Goal: Task Accomplishment & Management: Manage account settings

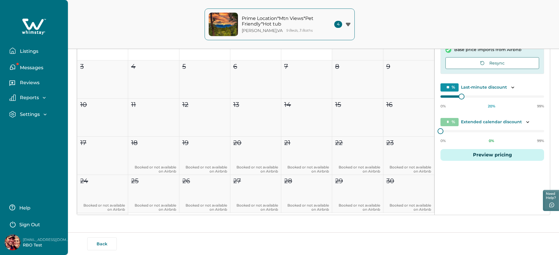
scroll to position [366, 0]
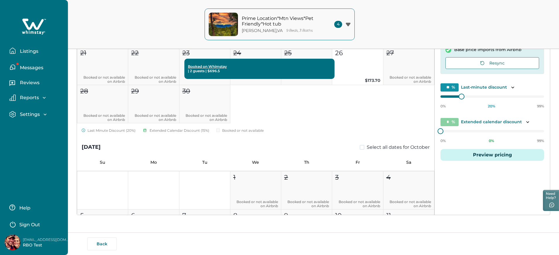
click at [18, 68] on p "Messages" at bounding box center [30, 68] width 25 height 6
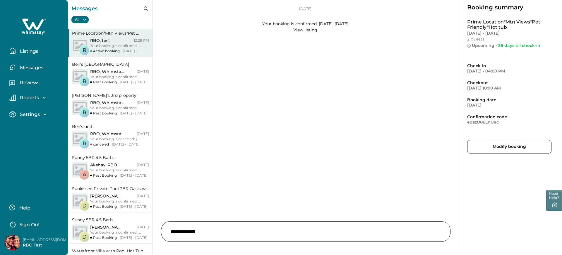
click at [27, 50] on p "Listings" at bounding box center [28, 51] width 20 height 6
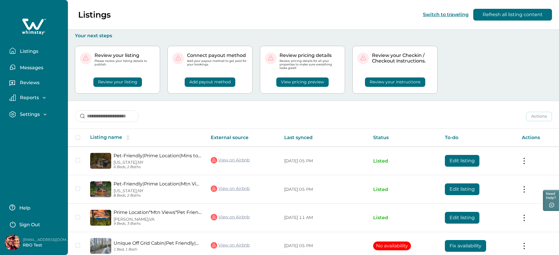
scroll to position [29, 0]
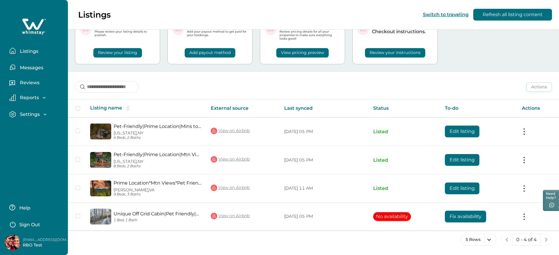
click at [38, 222] on p "Sign Out" at bounding box center [29, 224] width 21 height 6
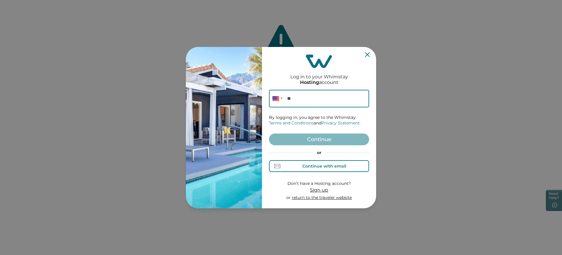
click at [300, 167] on div "Continue with email" at bounding box center [319, 166] width 54 height 6
click at [293, 92] on input at bounding box center [319, 99] width 100 height 18
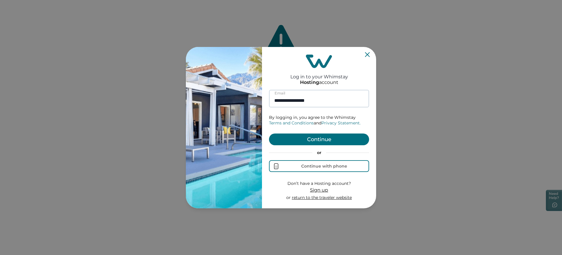
type input "**********"
click at [269, 133] on button "Continue" at bounding box center [319, 139] width 100 height 12
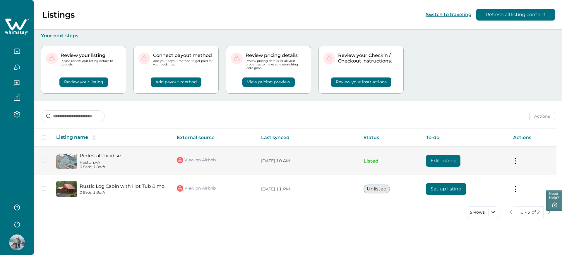
click at [207, 158] on link "View on Airbnb" at bounding box center [196, 160] width 39 height 8
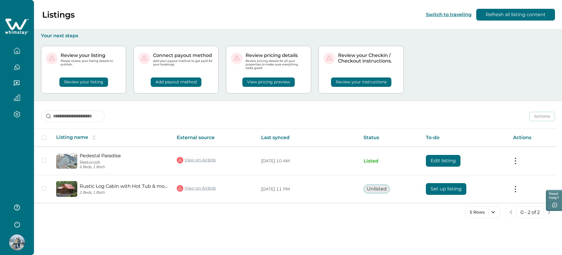
click at [16, 220] on icon "button" at bounding box center [17, 223] width 9 height 9
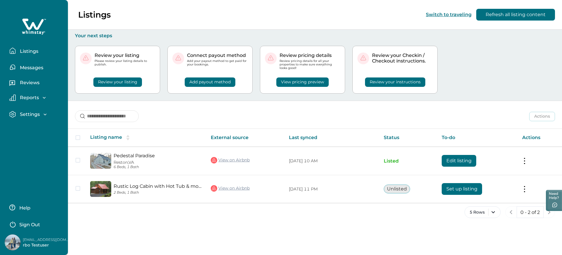
click at [23, 223] on p "Sign Out" at bounding box center [29, 224] width 21 height 6
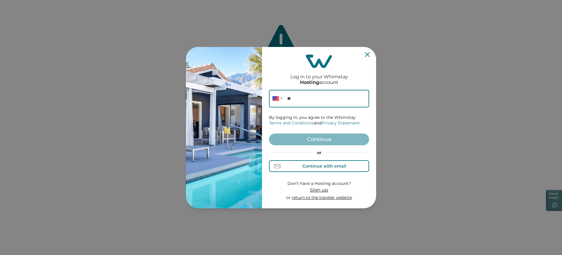
click at [330, 166] on div "Continue with email" at bounding box center [325, 165] width 44 height 5
click at [297, 92] on input at bounding box center [319, 99] width 100 height 18
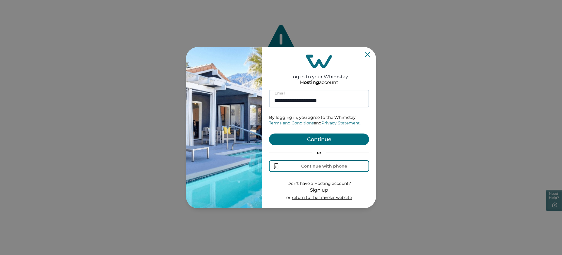
type input "**********"
click at [269, 133] on button "Continue" at bounding box center [319, 139] width 100 height 12
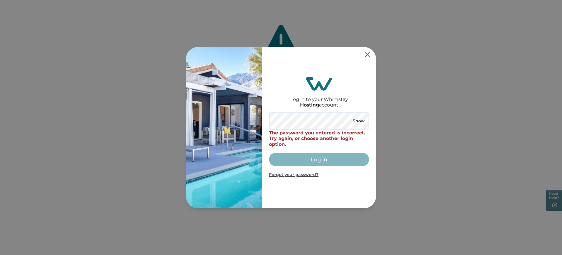
click at [371, 53] on div "Log in to your Whimstay Hosting account Show The password you entered is incorr…" at bounding box center [319, 127] width 114 height 161
click at [370, 53] on div "Log in to your Whimstay Hosting account Show The password you entered is incorr…" at bounding box center [319, 127] width 114 height 161
click at [368, 54] on icon "Close" at bounding box center [367, 54] width 5 height 5
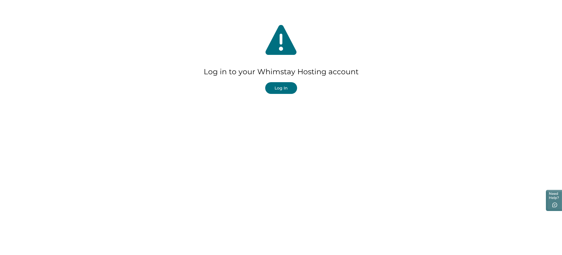
click at [280, 88] on button "Log In" at bounding box center [281, 88] width 32 height 12
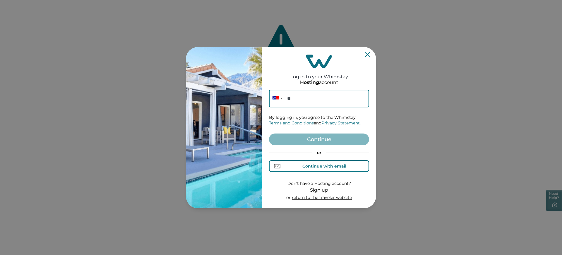
click at [285, 166] on button "Continue with email" at bounding box center [319, 166] width 100 height 12
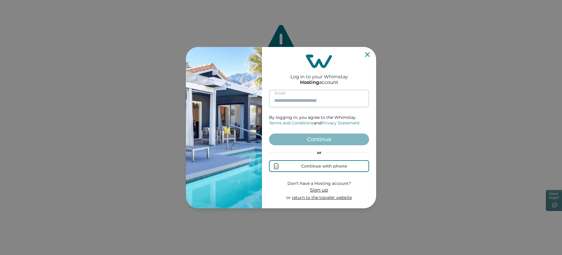
click at [291, 100] on input at bounding box center [319, 99] width 100 height 18
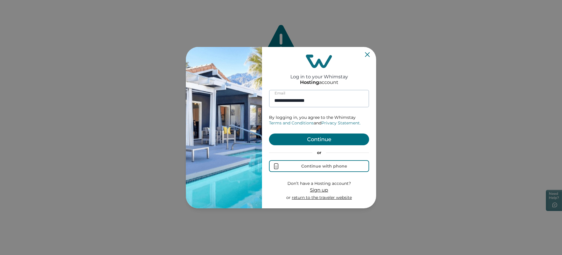
type input "**********"
click at [269, 133] on button "Continue" at bounding box center [319, 139] width 100 height 12
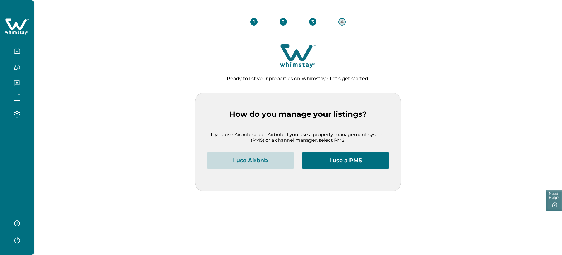
click at [245, 160] on button "I use Airbnb" at bounding box center [250, 160] width 87 height 18
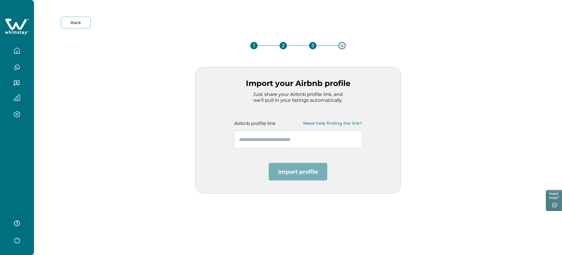
click at [289, 140] on input "text" at bounding box center [298, 139] width 128 height 18
paste input "**********"
type input "**********"
click at [298, 172] on button "Import profile" at bounding box center [298, 172] width 59 height 18
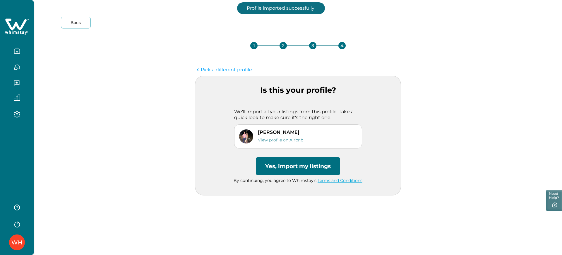
click at [311, 163] on button "Yes, import my listings" at bounding box center [298, 166] width 84 height 18
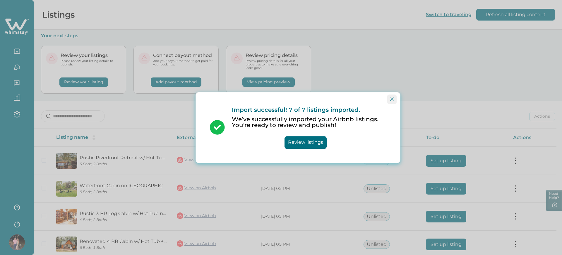
click at [390, 100] on button "Close" at bounding box center [392, 98] width 9 height 9
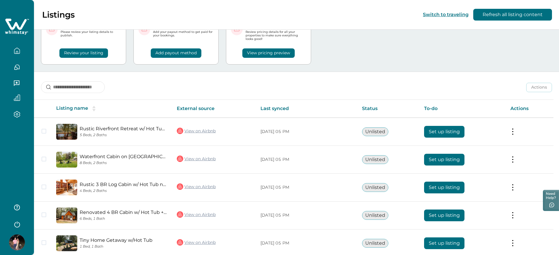
scroll to position [56, 0]
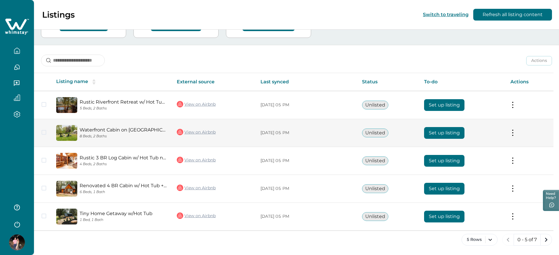
click at [449, 130] on button "Set up listing" at bounding box center [444, 133] width 40 height 12
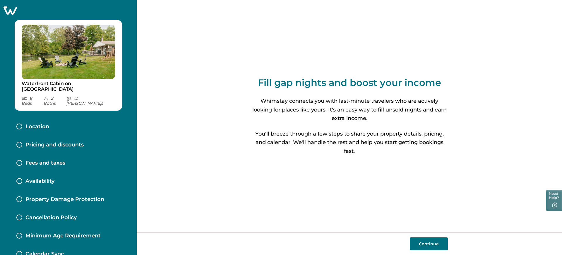
click at [39, 136] on div "Pricing and discounts" at bounding box center [68, 145] width 113 height 18
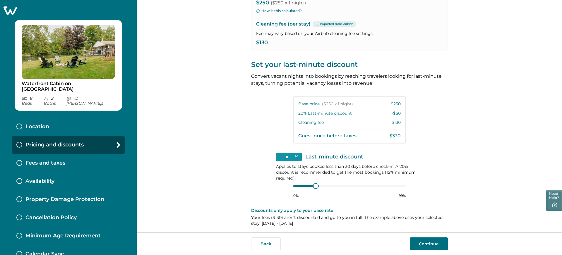
scroll to position [81, 0]
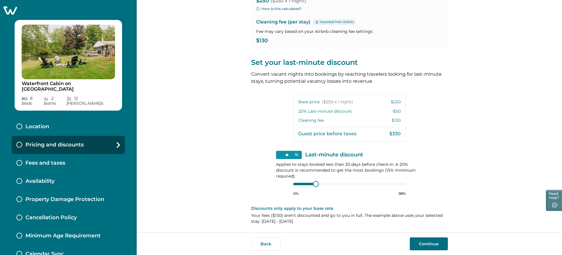
click at [428, 244] on button "Continue" at bounding box center [429, 243] width 38 height 13
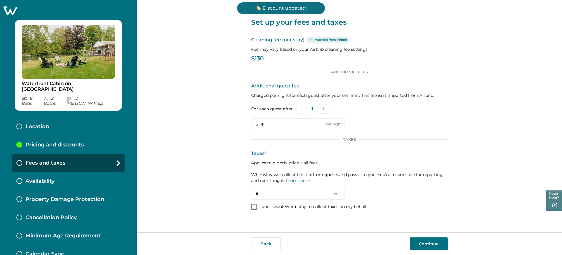
click at [262, 205] on p "I don’t want Whimstay to collect taxes on my behalf" at bounding box center [313, 207] width 107 height 6
click at [420, 241] on button "Continue" at bounding box center [429, 243] width 38 height 13
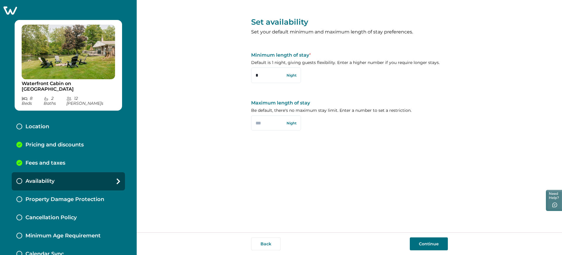
click at [194, 140] on div "Set availability Set your default minimum and maximum length of stay preference…" at bounding box center [350, 116] width 426 height 232
click at [12, 11] on icon at bounding box center [10, 10] width 14 height 9
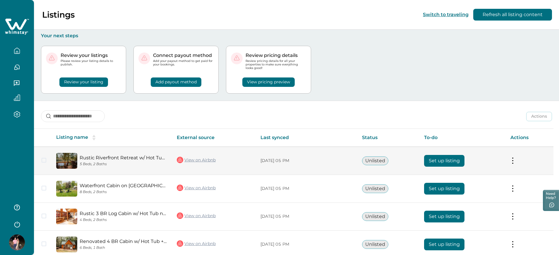
scroll to position [56, 0]
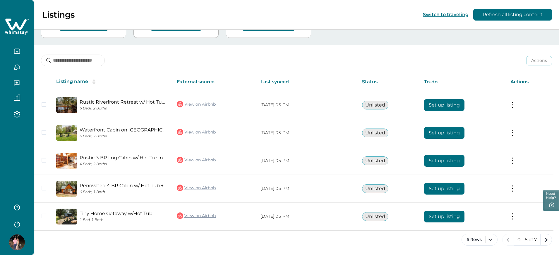
click at [15, 225] on icon "button" at bounding box center [17, 223] width 9 height 9
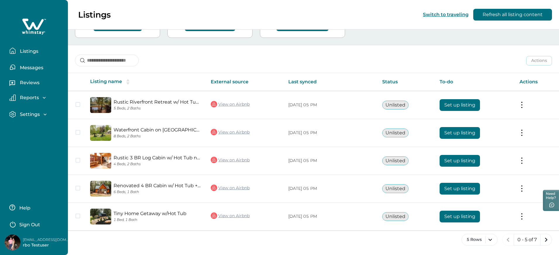
click at [33, 220] on button "Sign Out" at bounding box center [35, 224] width 52 height 12
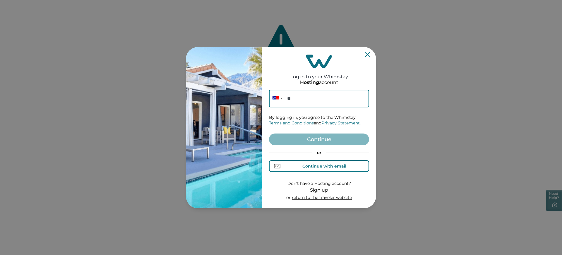
click at [318, 168] on div "Continue with email" at bounding box center [325, 165] width 44 height 5
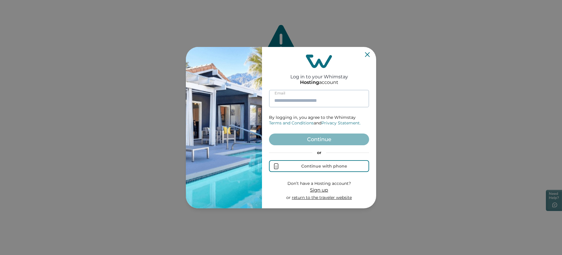
click at [296, 91] on input at bounding box center [319, 99] width 100 height 18
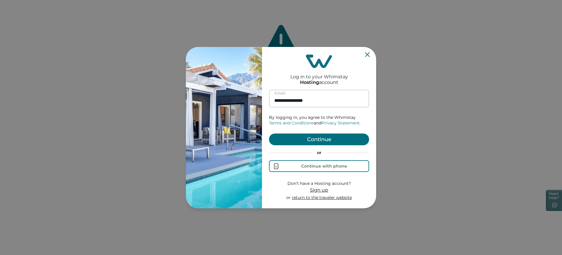
click at [269, 133] on button "Continue" at bounding box center [319, 139] width 100 height 12
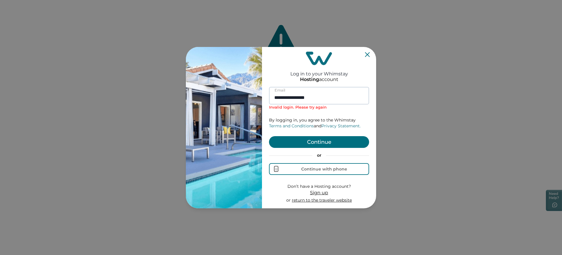
type input "**********"
click at [269, 136] on button "Continue" at bounding box center [319, 142] width 100 height 12
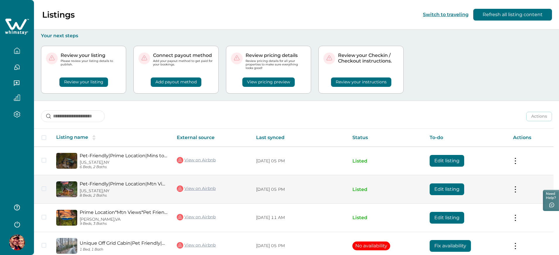
click at [434, 193] on button "Edit listing" at bounding box center [447, 189] width 35 height 12
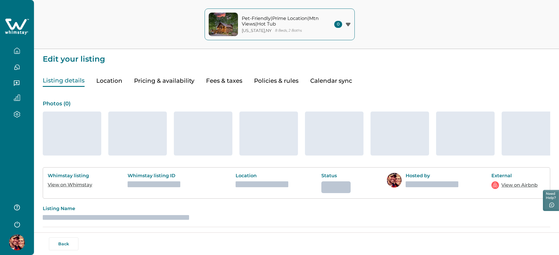
click at [176, 83] on button "Pricing & availability" at bounding box center [164, 81] width 60 height 12
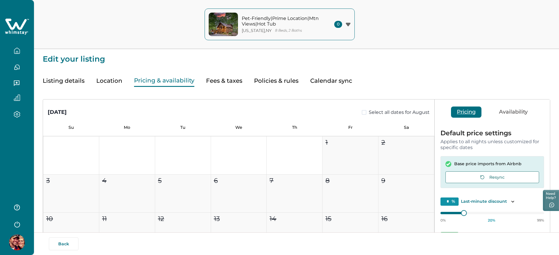
type input "**"
click at [176, 83] on button "Pricing & availability" at bounding box center [164, 81] width 60 height 12
click at [76, 81] on button "Listing details" at bounding box center [64, 81] width 42 height 12
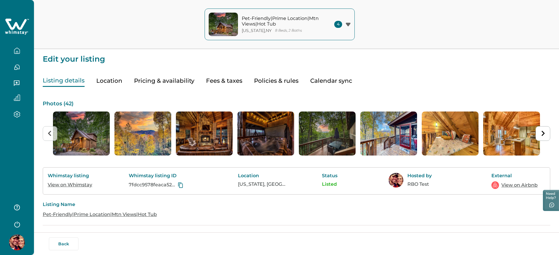
click at [9, 51] on button "button" at bounding box center [17, 51] width 25 height 12
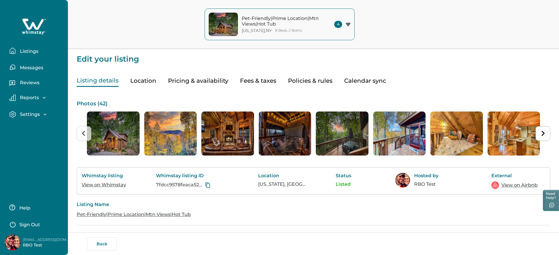
click at [19, 52] on p "Listings" at bounding box center [28, 51] width 20 height 6
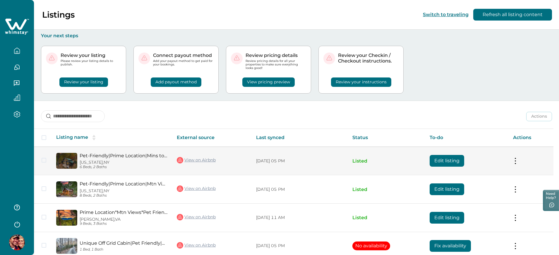
click at [450, 161] on button "Edit listing" at bounding box center [447, 161] width 35 height 12
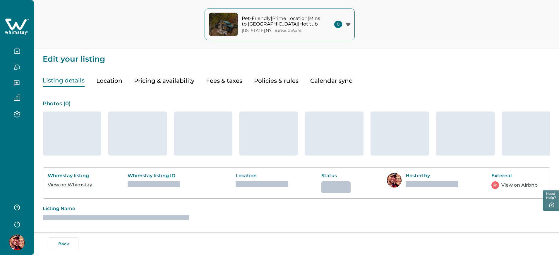
type input "**"
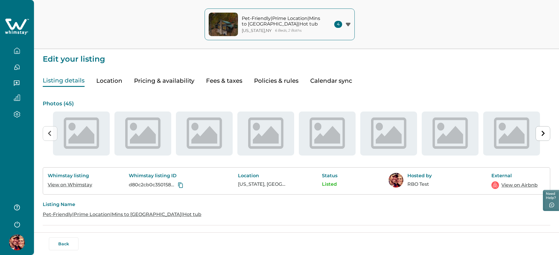
type input "**"
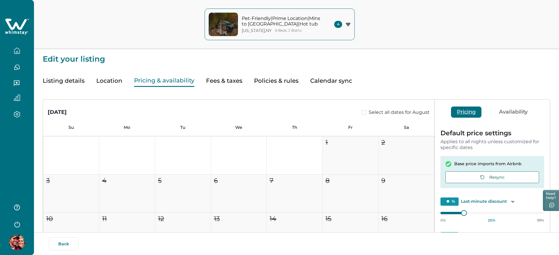
click at [171, 80] on button "Pricing & availability" at bounding box center [164, 81] width 60 height 12
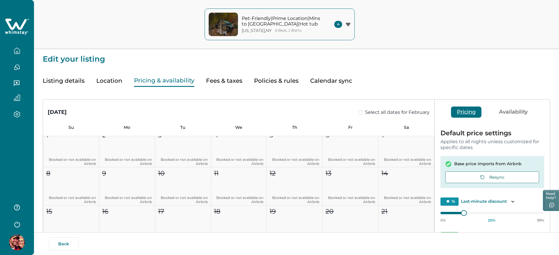
scroll to position [1514, 0]
drag, startPoint x: 76, startPoint y: 78, endPoint x: 329, endPoint y: 162, distance: 266.3
click at [76, 78] on button "Listing details" at bounding box center [64, 81] width 42 height 12
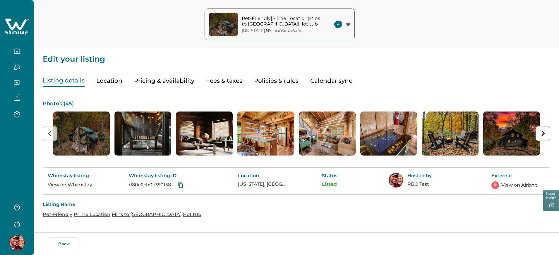
click at [11, 50] on button "button" at bounding box center [17, 51] width 25 height 12
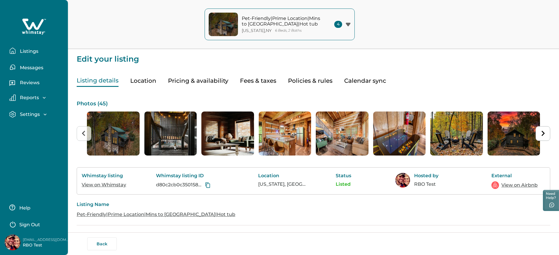
click at [19, 50] on p "Listings" at bounding box center [28, 51] width 20 height 6
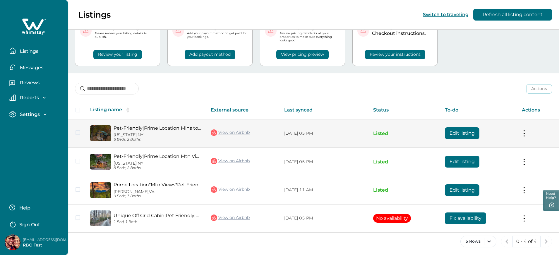
scroll to position [29, 0]
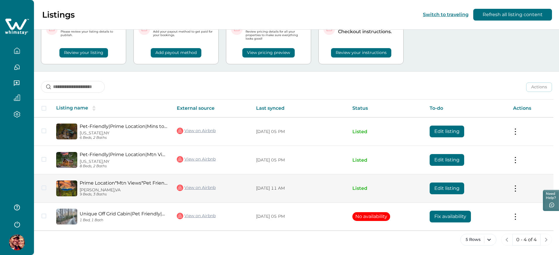
click at [474, 189] on td "Edit listing" at bounding box center [466, 188] width 83 height 28
click at [443, 184] on button "Edit listing" at bounding box center [447, 188] width 35 height 12
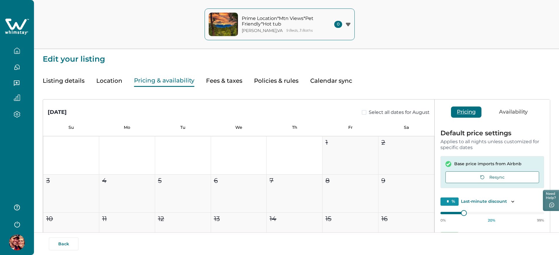
click at [182, 81] on button "Pricing & availability" at bounding box center [164, 81] width 60 height 12
type input "**"
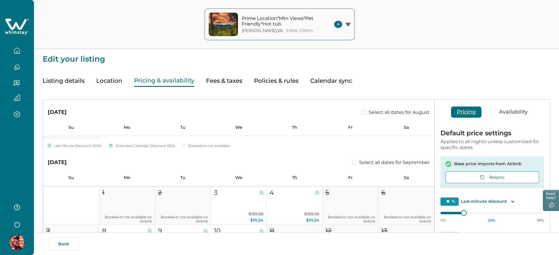
scroll to position [174, 0]
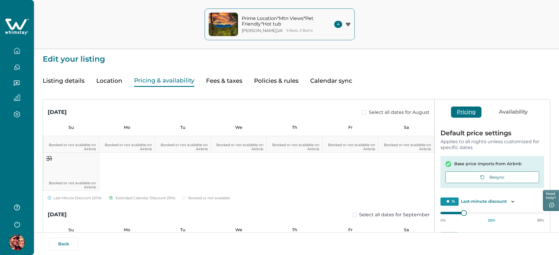
click at [18, 49] on icon "button" at bounding box center [17, 50] width 6 height 6
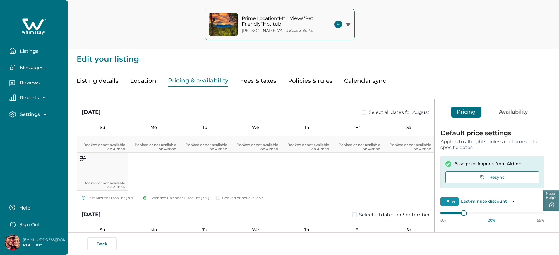
click at [18, 49] on button "Listings" at bounding box center [36, 51] width 54 height 12
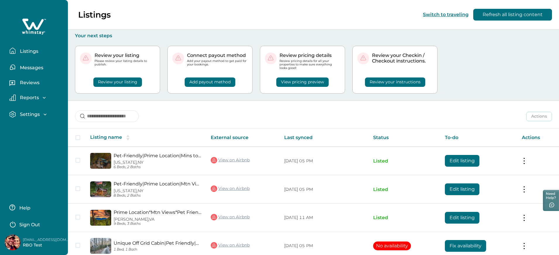
click at [26, 227] on button "Sign Out" at bounding box center [35, 224] width 52 height 12
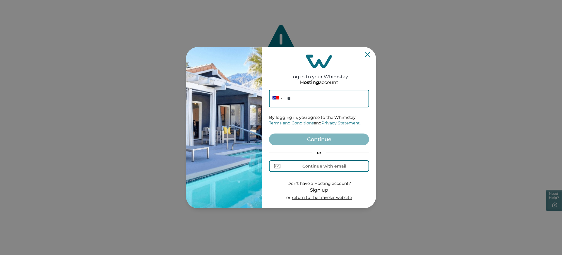
click at [300, 159] on div "or Continue with email" at bounding box center [319, 161] width 100 height 22
click at [301, 166] on div "Continue with email" at bounding box center [319, 166] width 54 height 6
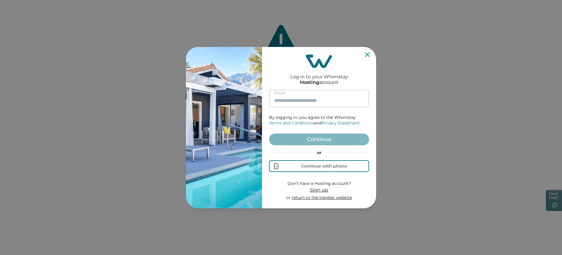
click at [305, 101] on input at bounding box center [319, 99] width 100 height 18
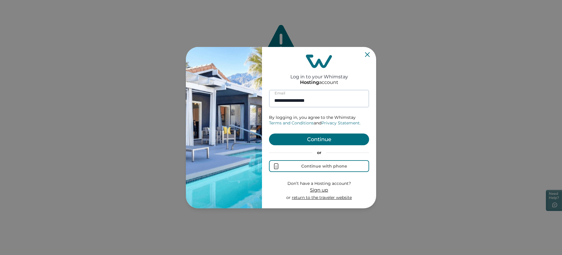
type input "**********"
click at [269, 133] on button "Continue" at bounding box center [319, 139] width 100 height 12
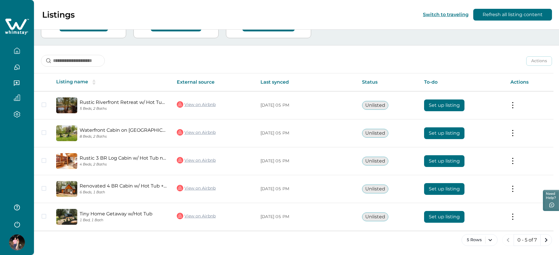
scroll to position [56, 0]
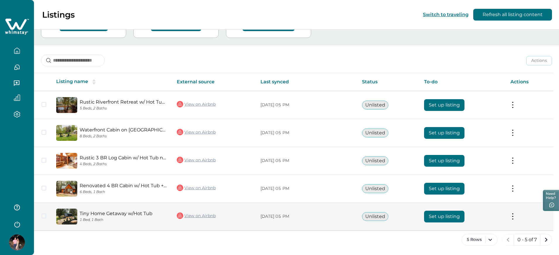
click at [426, 214] on td "Set up listing" at bounding box center [463, 216] width 86 height 28
click at [439, 215] on button "Set up listing" at bounding box center [444, 216] width 40 height 12
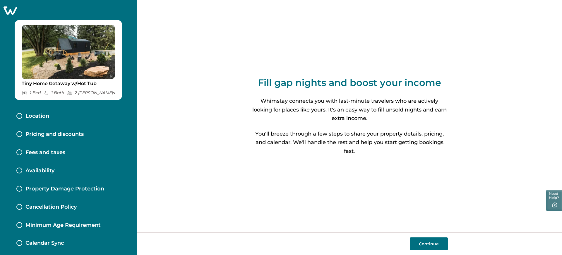
click at [64, 116] on div "Location" at bounding box center [68, 116] width 113 height 18
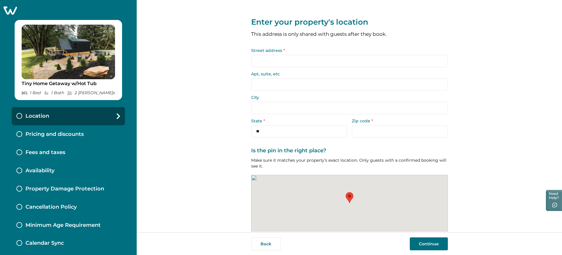
click at [5, 12] on icon at bounding box center [10, 10] width 13 height 8
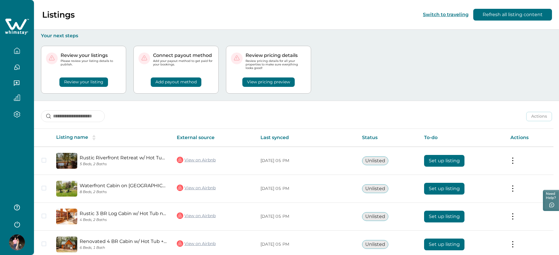
click at [5, 12] on div at bounding box center [17, 63] width 34 height 127
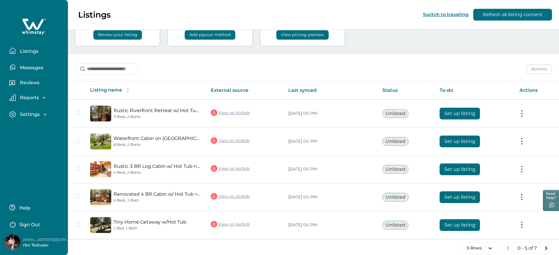
scroll to position [56, 0]
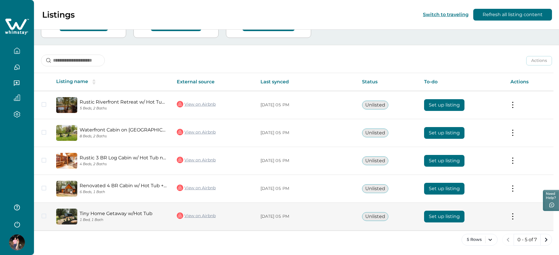
click at [455, 214] on button "Set up listing" at bounding box center [444, 216] width 40 height 12
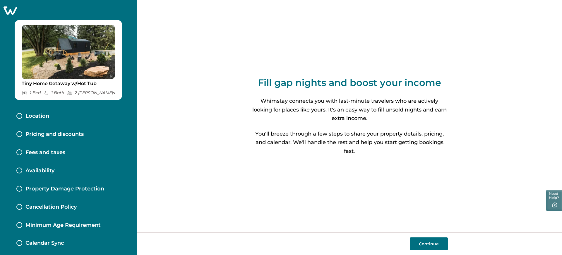
click at [76, 112] on div "Location" at bounding box center [68, 116] width 113 height 18
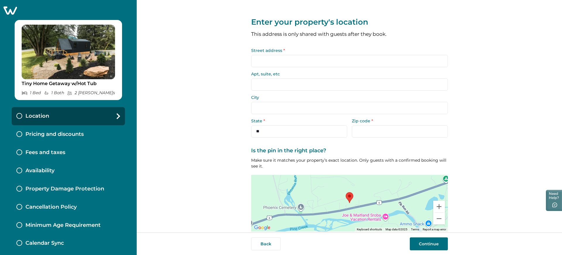
click at [295, 64] on input "Street address *" at bounding box center [349, 61] width 197 height 12
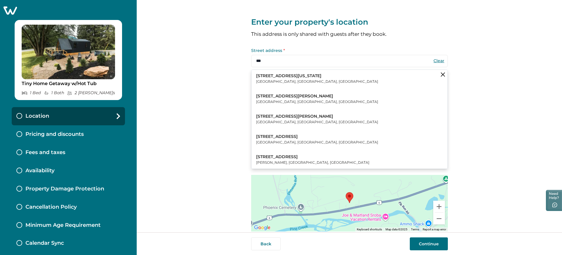
click at [275, 98] on p "767 Kenneth Place Southeast" at bounding box center [317, 96] width 122 height 6
type input "**********"
type input "********"
select select "**"
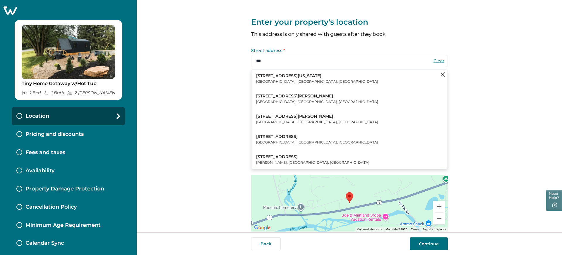
type input "*****"
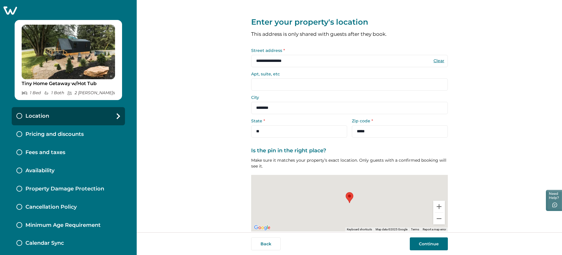
scroll to position [24, 0]
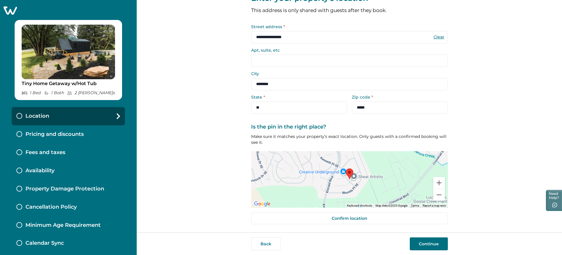
click at [425, 246] on button "Continue" at bounding box center [429, 243] width 38 height 13
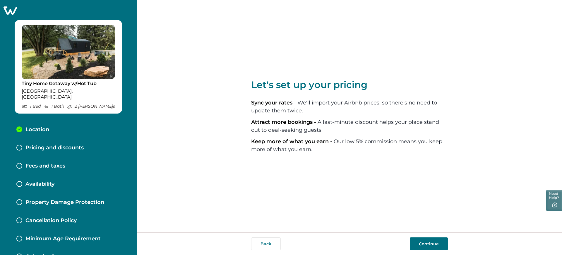
click at [427, 242] on button "Continue" at bounding box center [429, 243] width 38 height 13
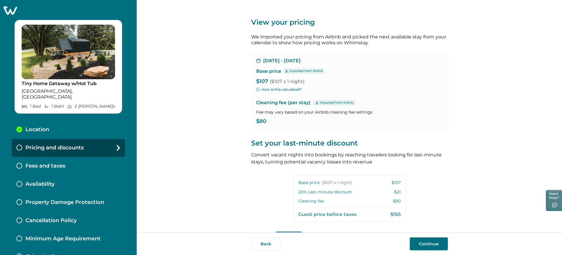
scroll to position [81, 0]
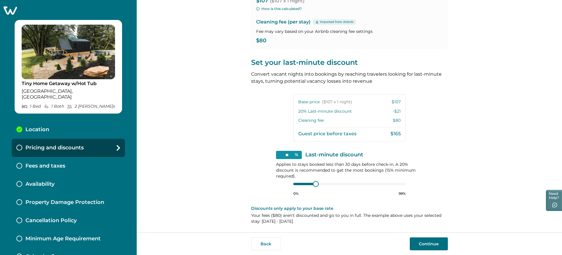
click at [419, 239] on button "Continue" at bounding box center [429, 243] width 38 height 13
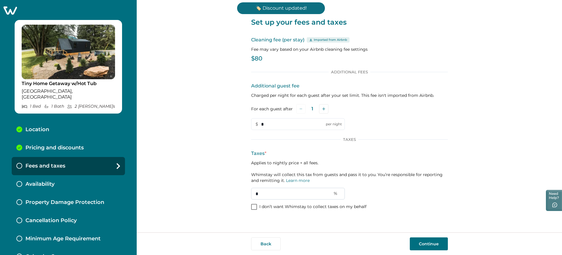
click at [259, 195] on input "*" at bounding box center [298, 193] width 94 height 12
type input "**"
click at [305, 145] on div "Taxes Taxes * Applies to nightly price + all fees. Whimstay will collect this t…" at bounding box center [349, 168] width 197 height 62
click at [208, 145] on div "Set up your fees and taxes Cleaning fee (per stay) Imported from Airbnb Fee may…" at bounding box center [350, 116] width 426 height 232
click at [384, 205] on div "Additional Fees Additional guest fee Charged per night for each guest after you…" at bounding box center [349, 139] width 197 height 141
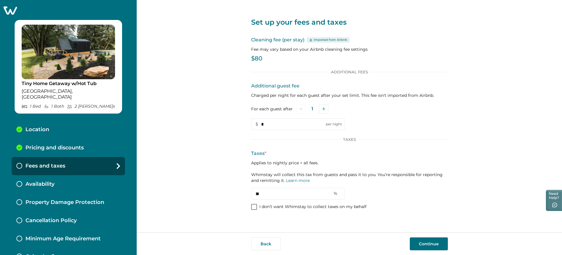
click at [419, 240] on button "Continue" at bounding box center [429, 243] width 38 height 13
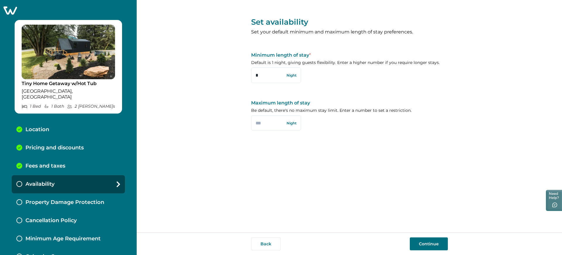
click at [431, 238] on button "Continue" at bounding box center [429, 243] width 38 height 13
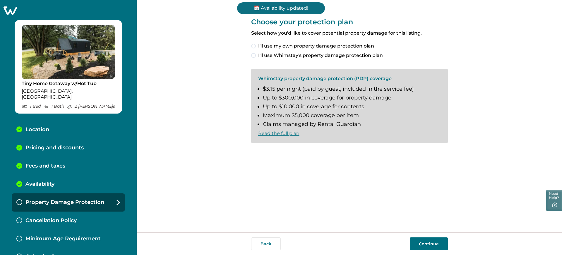
click at [360, 44] on span "I'll use my own property damage protection plan" at bounding box center [316, 45] width 116 height 7
click at [421, 243] on button "Continue" at bounding box center [429, 243] width 38 height 13
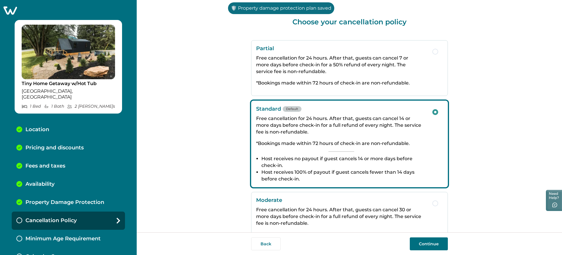
click at [423, 221] on p "Free cancellation for 24 hours. After that, guests can cancel 30 or more days b…" at bounding box center [341, 216] width 170 height 20
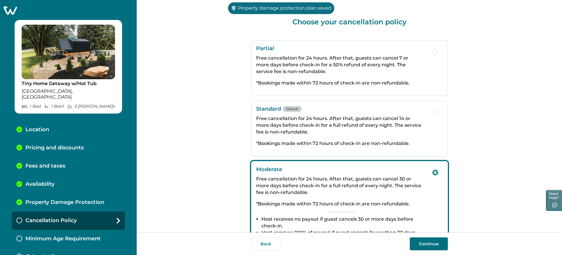
scroll to position [73, 0]
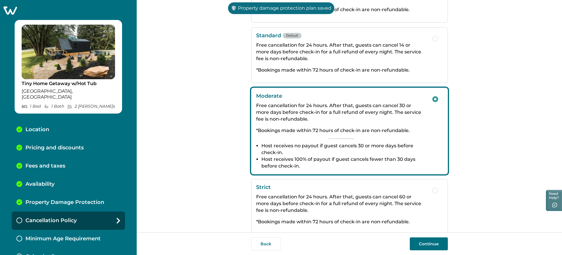
click at [423, 243] on button "Continue" at bounding box center [429, 243] width 38 height 13
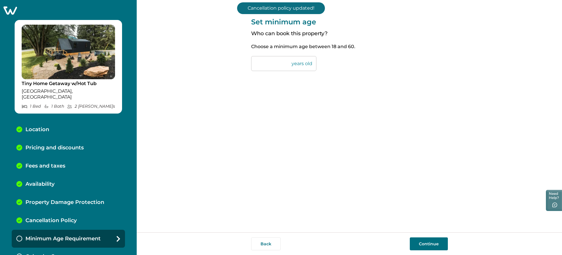
click at [419, 239] on button "Continue" at bounding box center [429, 243] width 38 height 13
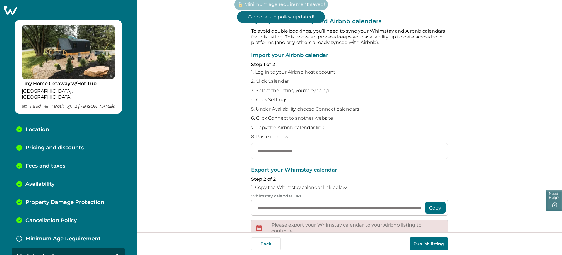
scroll to position [5, 0]
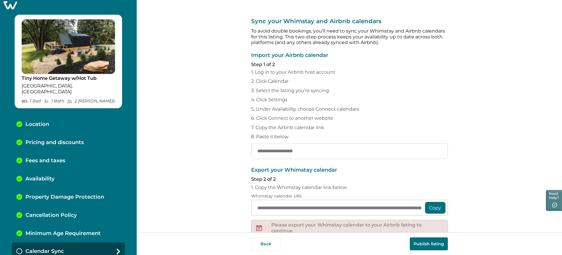
click at [322, 147] on input "text" at bounding box center [349, 151] width 197 height 16
paste input "**********"
type input "**********"
click at [425, 246] on button "Publish listing" at bounding box center [429, 243] width 38 height 13
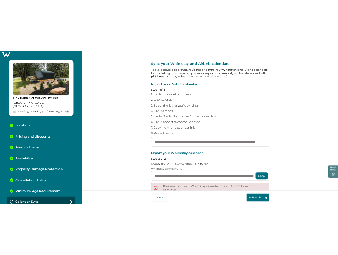
scroll to position [0, 0]
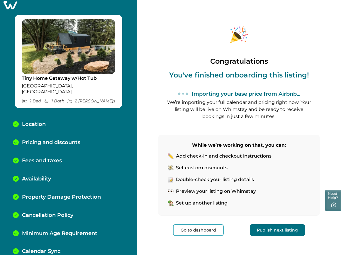
click at [14, 5] on icon at bounding box center [10, 5] width 14 height 9
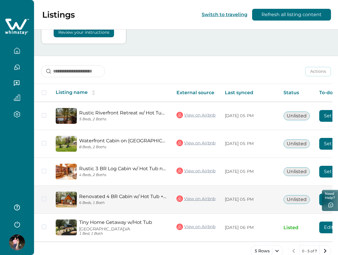
scroll to position [114, 0]
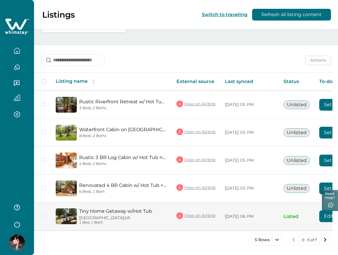
click at [322, 217] on button "Edit listing" at bounding box center [336, 216] width 35 height 12
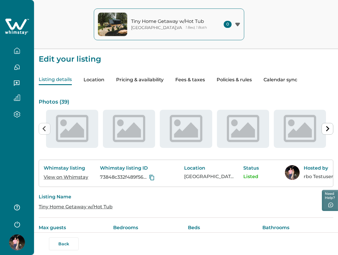
type input "**"
click at [154, 78] on button "Pricing & availability" at bounding box center [139, 80] width 47 height 10
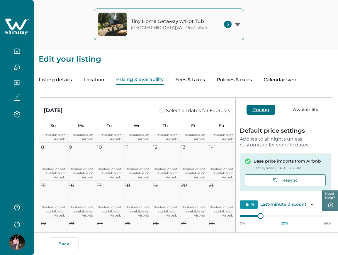
scroll to position [1538, 0]
click at [193, 80] on button "Fees & taxes" at bounding box center [190, 80] width 30 height 10
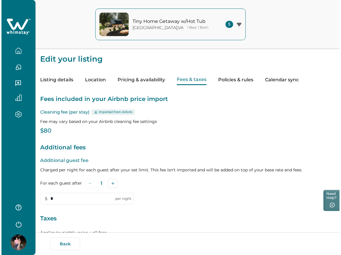
scroll to position [71, 0]
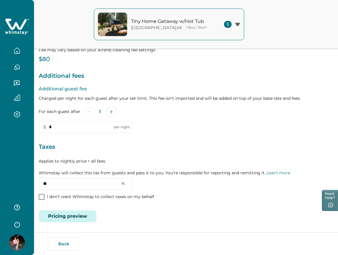
click at [82, 213] on button "Pricing preview" at bounding box center [68, 216] width 58 height 12
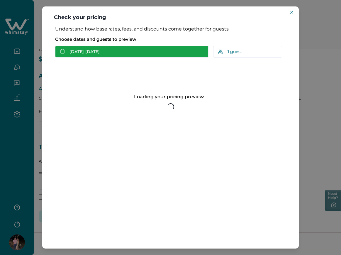
click at [170, 52] on button "Aug 26 - Aug 27" at bounding box center [131, 52] width 153 height 12
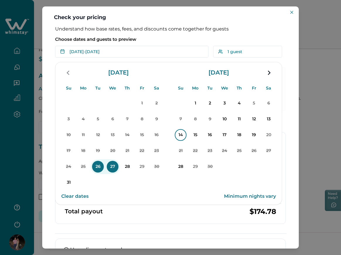
click at [178, 137] on p "14" at bounding box center [181, 135] width 12 height 12
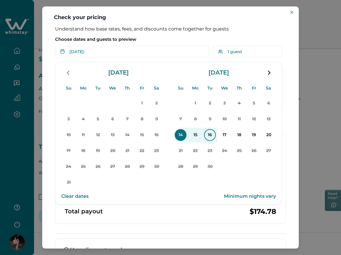
click at [205, 136] on p "16" at bounding box center [210, 135] width 12 height 12
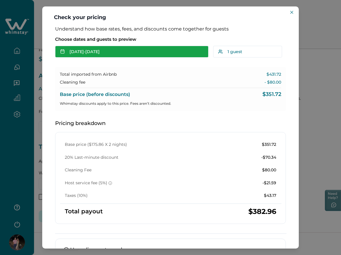
click at [152, 47] on button "Sep 14 - Sep 16" at bounding box center [131, 52] width 153 height 12
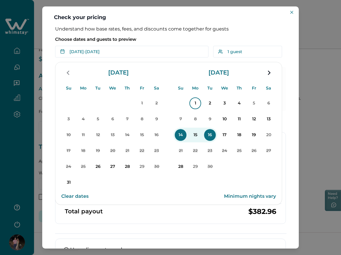
click at [193, 100] on p "1" at bounding box center [195, 103] width 12 height 12
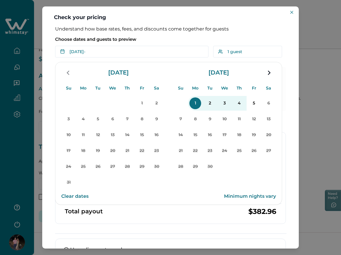
click at [235, 109] on button "4" at bounding box center [239, 103] width 15 height 15
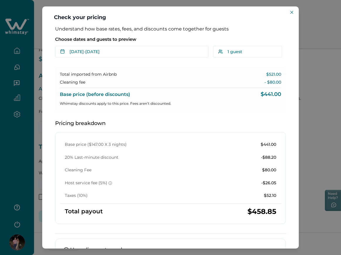
click at [156, 58] on div "Understand how base rates, fees, and discounts come together for guests Choose …" at bounding box center [170, 169] width 242 height 286
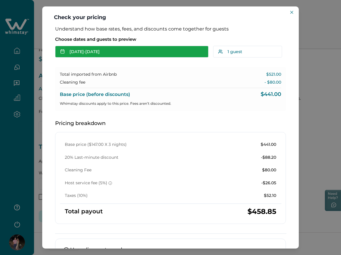
click at [154, 55] on button "Sep 01 - Sep 04" at bounding box center [131, 52] width 153 height 12
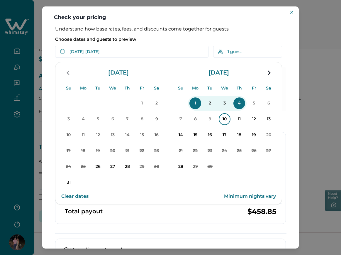
click at [221, 113] on button "10" at bounding box center [224, 119] width 15 height 15
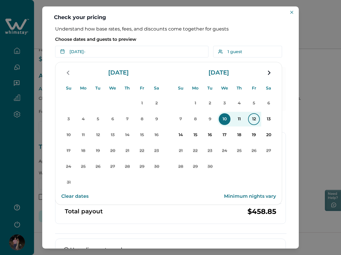
click at [249, 117] on p "12" at bounding box center [254, 119] width 12 height 12
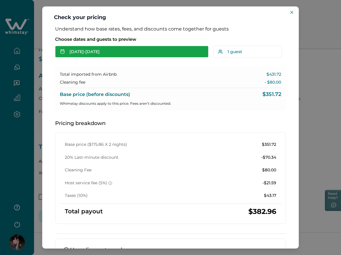
click at [135, 50] on button "Sep 10 - Sep 12" at bounding box center [131, 52] width 153 height 12
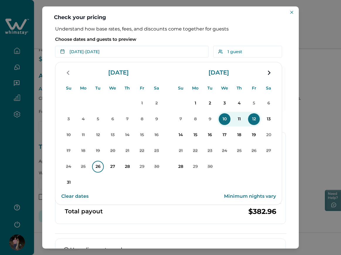
click at [101, 166] on p "26" at bounding box center [98, 167] width 12 height 12
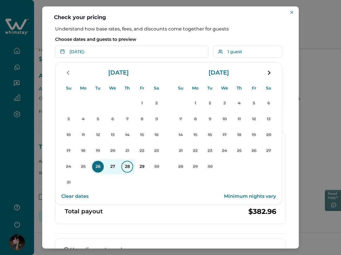
click at [128, 167] on p "28" at bounding box center [127, 167] width 12 height 12
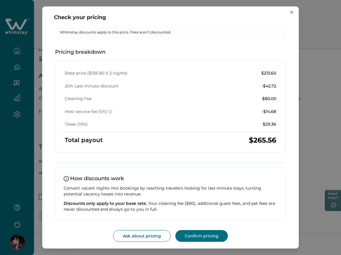
scroll to position [0, 0]
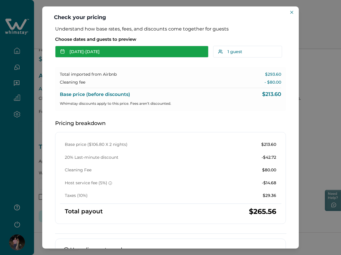
click at [157, 54] on button "Aug 26 - Aug 28" at bounding box center [131, 52] width 153 height 12
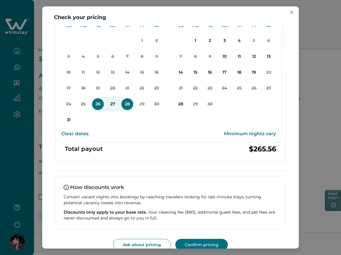
scroll to position [71, 0]
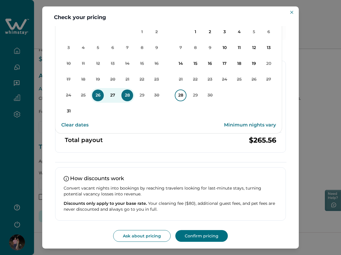
click at [181, 95] on p "28" at bounding box center [181, 95] width 12 height 12
click at [199, 93] on p "29" at bounding box center [195, 95] width 12 height 12
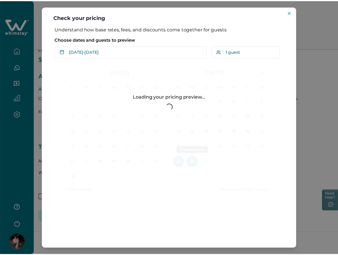
scroll to position [0, 0]
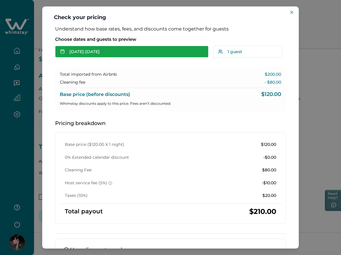
click at [181, 57] on button "Sep 28 - Sep 29" at bounding box center [131, 52] width 153 height 12
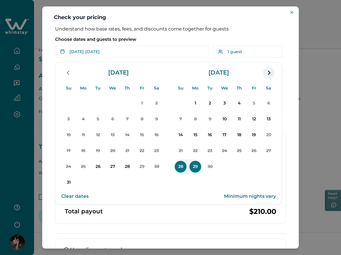
click at [267, 76] on icon "navigation button" at bounding box center [268, 72] width 9 height 11
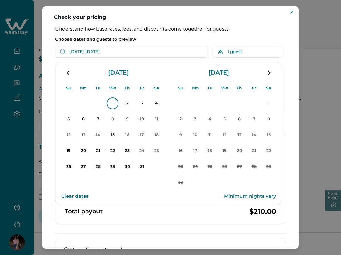
click at [115, 100] on p "1" at bounding box center [113, 103] width 12 height 12
click at [68, 73] on icon "navigation button" at bounding box center [67, 72] width 3 height 4
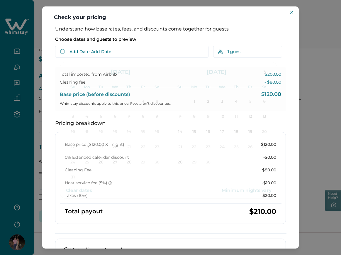
click at [291, 8] on header "Check your pricing" at bounding box center [170, 16] width 256 height 20
drag, startPoint x: 291, startPoint y: 16, endPoint x: 291, endPoint y: 11, distance: 5.3
click at [291, 11] on section "Check your pricing Understand how base rates, fees, and discounts come together…" at bounding box center [170, 127] width 256 height 242
click at [291, 11] on icon "Close" at bounding box center [291, 12] width 3 height 3
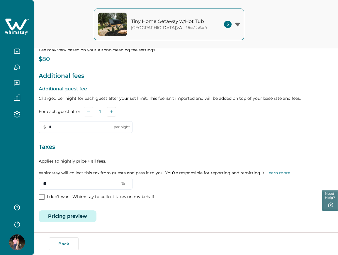
click at [227, 66] on div "Fees included in your Airbnb price import Cleaning fee (per stay) Imported from…" at bounding box center [186, 117] width 294 height 208
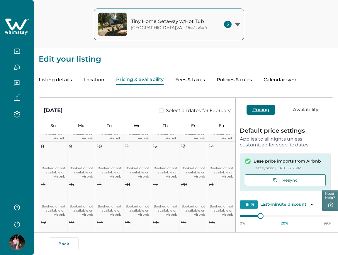
click at [126, 84] on button "Pricing & availability" at bounding box center [139, 80] width 47 height 10
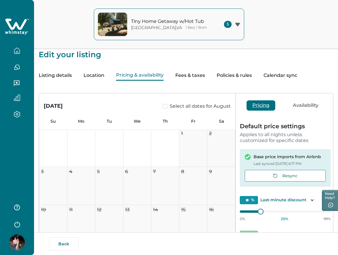
scroll to position [0, 0]
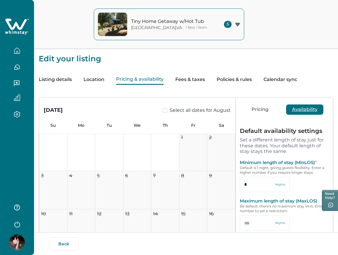
click at [295, 108] on button "Availability" at bounding box center [304, 109] width 37 height 10
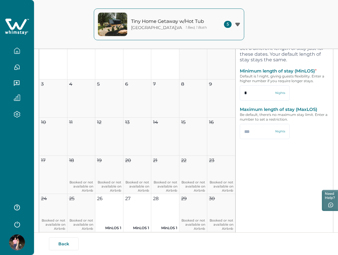
scroll to position [93, 0]
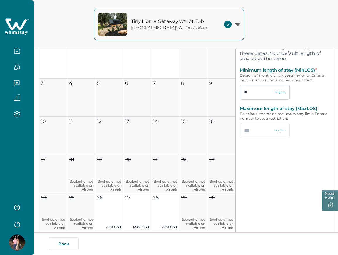
click at [262, 90] on input "*" at bounding box center [265, 91] width 50 height 15
click at [259, 132] on input "text" at bounding box center [265, 130] width 50 height 15
type input "*"
click at [264, 132] on input "*" at bounding box center [265, 130] width 50 height 15
click at [251, 86] on input "*" at bounding box center [265, 91] width 50 height 15
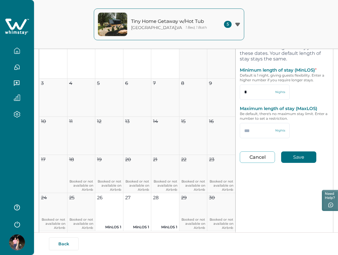
type input "*"
click at [294, 153] on button "Save" at bounding box center [298, 156] width 35 height 11
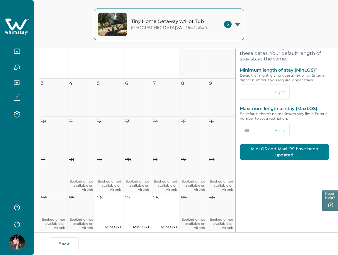
type input "*"
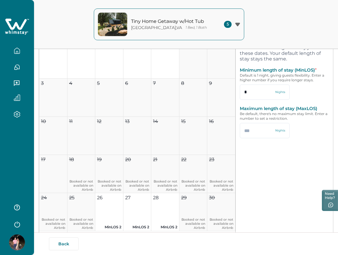
scroll to position [16, 0]
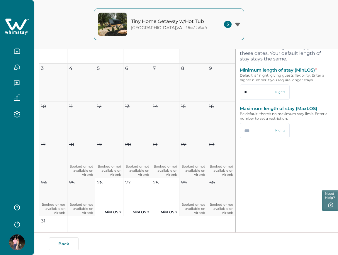
click at [17, 55] on button "button" at bounding box center [17, 51] width 25 height 12
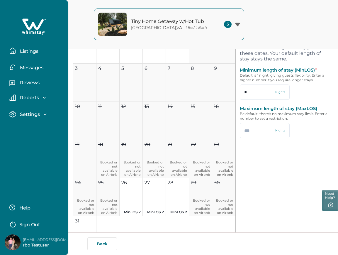
scroll to position [0, 0]
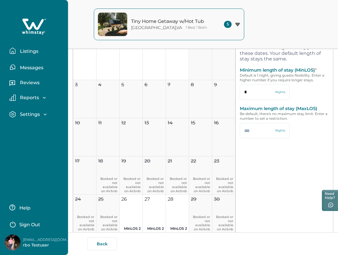
click at [38, 52] on p "Listings" at bounding box center [28, 51] width 20 height 6
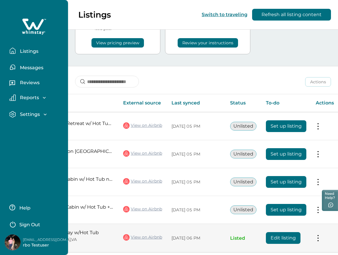
scroll to position [0, 60]
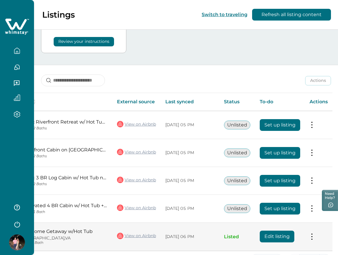
click at [267, 233] on button "Edit listing" at bounding box center [277, 236] width 35 height 12
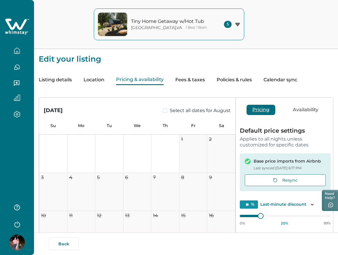
click at [156, 80] on button "Pricing & availability" at bounding box center [139, 80] width 47 height 10
click at [192, 75] on button "Fees & taxes" at bounding box center [190, 80] width 30 height 10
type input "*"
type input "**"
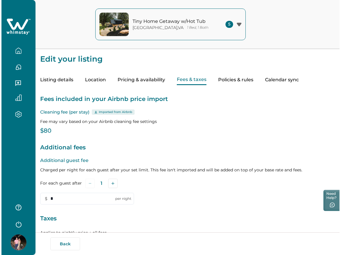
scroll to position [71, 0]
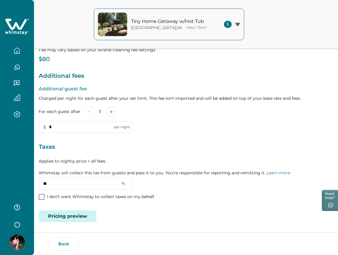
click at [71, 216] on button "Pricing preview" at bounding box center [68, 216] width 58 height 12
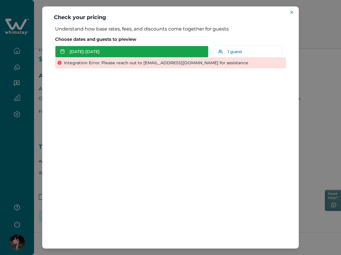
click at [190, 54] on button "Aug 26 - Aug 27" at bounding box center [131, 52] width 153 height 12
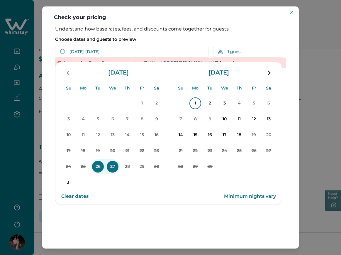
click at [198, 105] on p "1" at bounding box center [195, 103] width 12 height 12
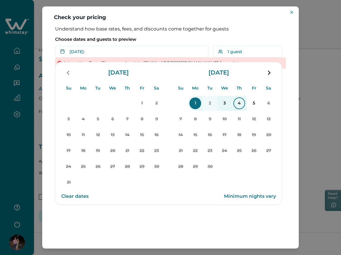
click at [240, 106] on p "4" at bounding box center [239, 103] width 12 height 12
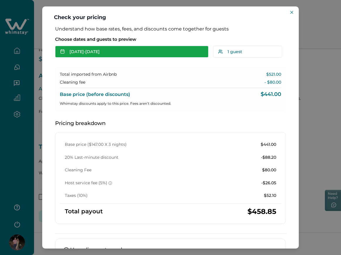
click at [181, 47] on button "Sep 01 - Sep 04" at bounding box center [131, 52] width 153 height 12
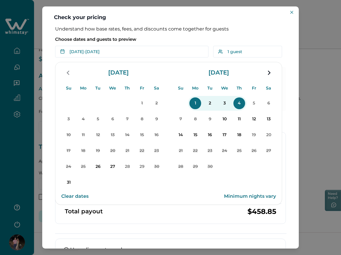
click at [193, 103] on p "1" at bounding box center [195, 103] width 12 height 12
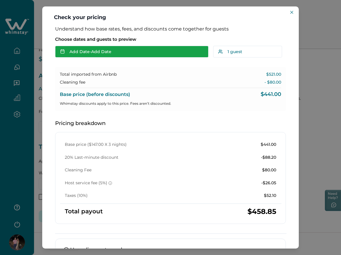
click at [168, 47] on button "Add Date - Add Date" at bounding box center [131, 52] width 153 height 12
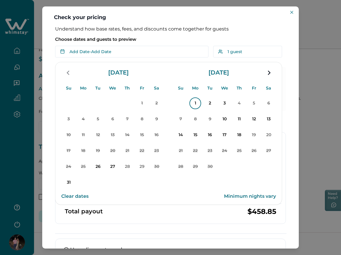
click at [193, 104] on p "1" at bounding box center [195, 103] width 12 height 12
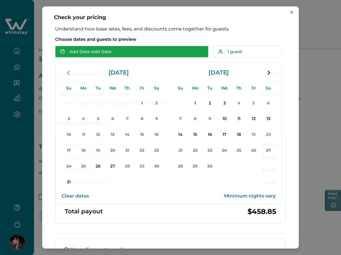
click at [170, 52] on button "Add Date - Add Date" at bounding box center [131, 52] width 153 height 12
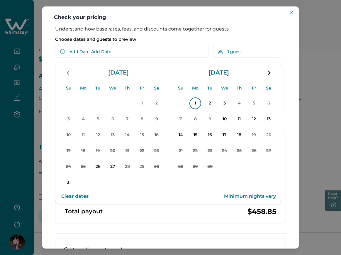
click at [193, 100] on p "1" at bounding box center [195, 103] width 12 height 12
click at [242, 106] on p "4" at bounding box center [239, 103] width 12 height 12
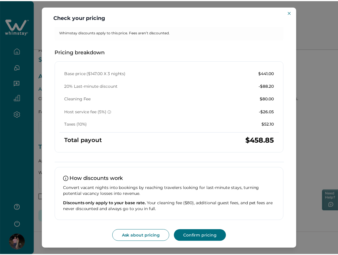
scroll to position [0, 0]
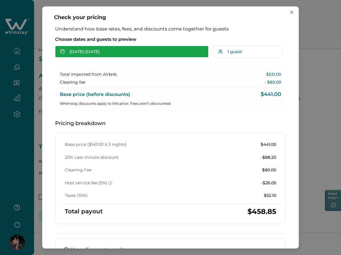
click at [117, 52] on button "Sep 01 - Sep 04" at bounding box center [131, 52] width 153 height 12
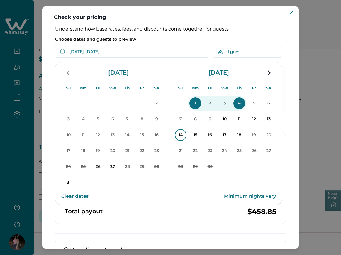
click at [180, 136] on p "14" at bounding box center [181, 135] width 12 height 12
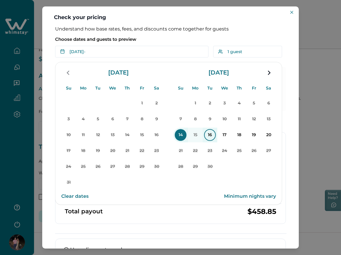
click at [206, 133] on p "16" at bounding box center [210, 135] width 12 height 12
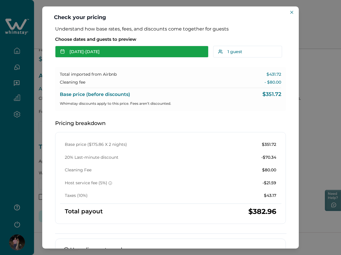
click at [184, 52] on button "Sep 14 - Sep 16" at bounding box center [131, 52] width 153 height 12
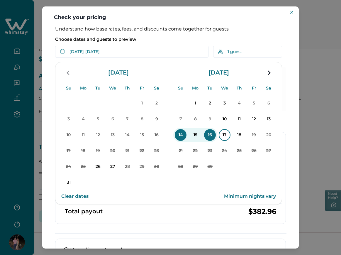
click at [224, 132] on p "17" at bounding box center [225, 135] width 12 height 12
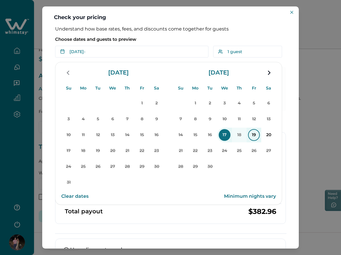
click at [254, 138] on p "19" at bounding box center [254, 135] width 12 height 12
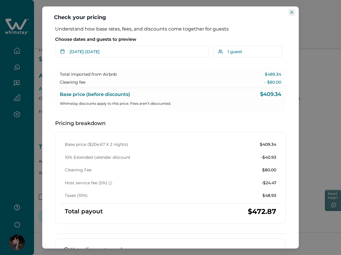
click at [294, 12] on button "Close" at bounding box center [291, 12] width 7 height 7
